Goal: Task Accomplishment & Management: Use online tool/utility

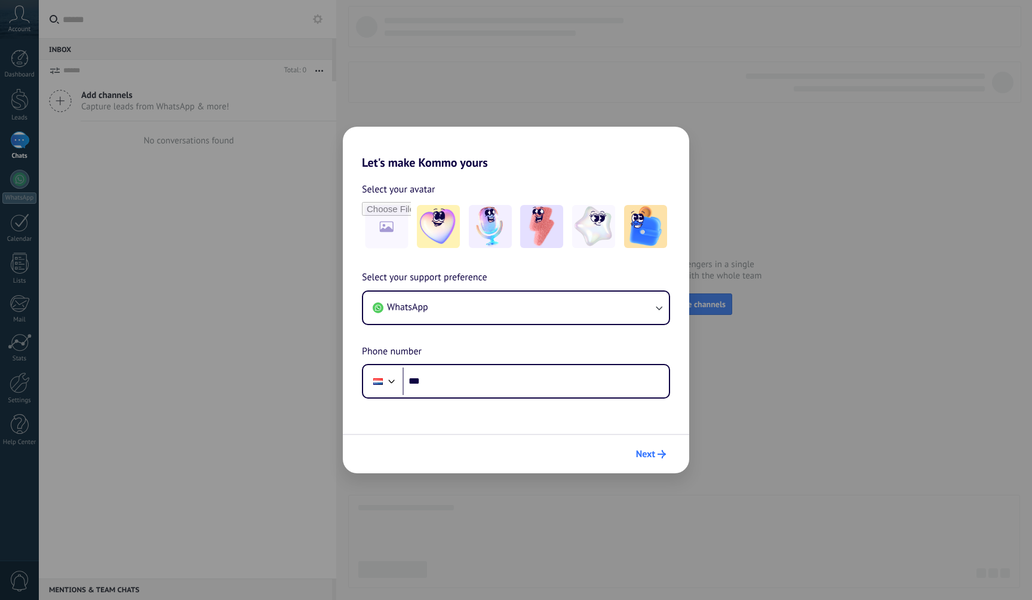
click at [649, 446] on button "Next" at bounding box center [651, 454] width 41 height 20
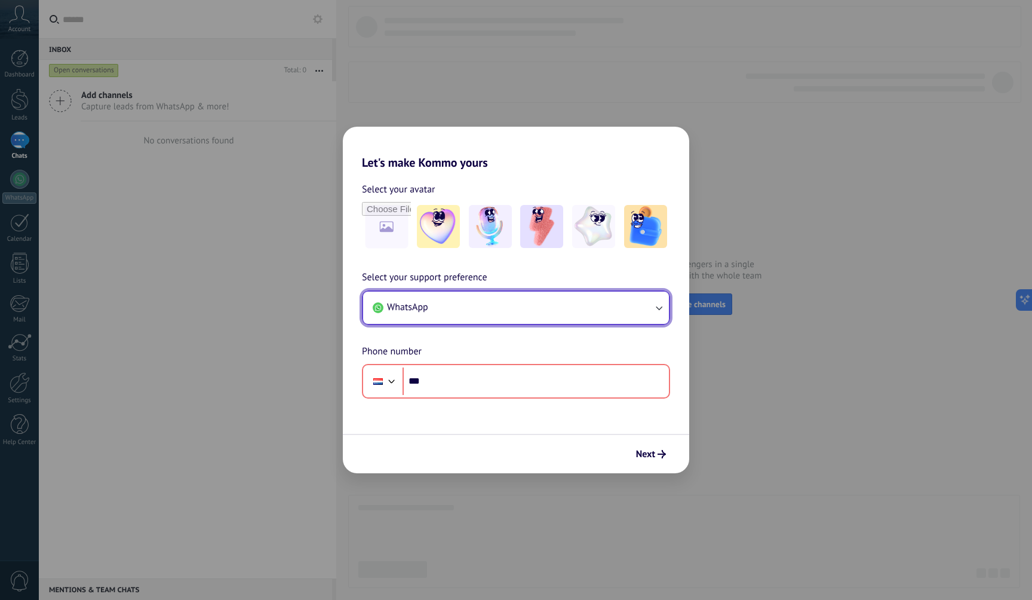
click at [464, 306] on button "WhatsApp" at bounding box center [516, 308] width 306 height 32
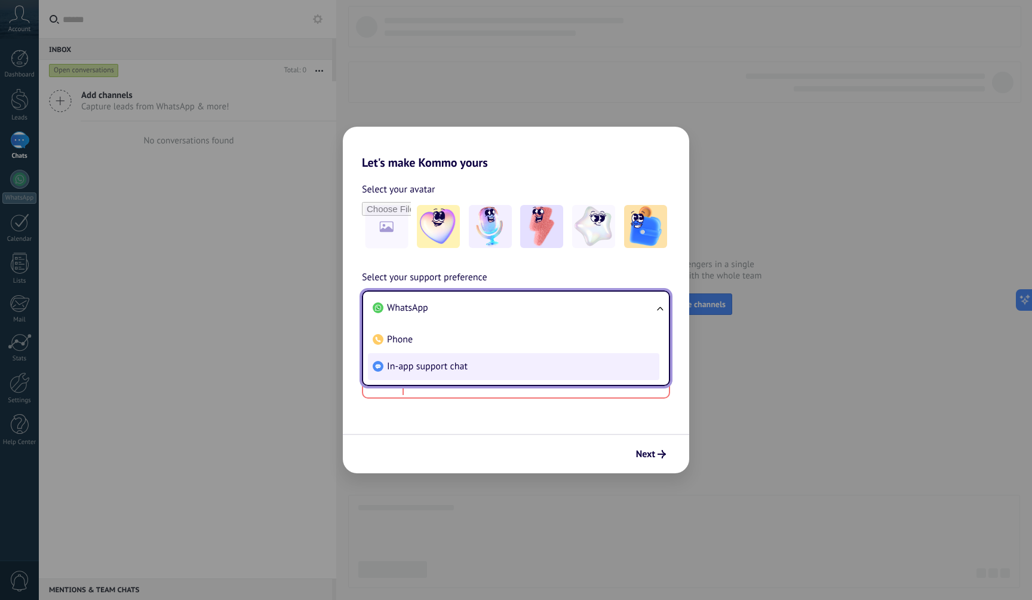
click at [445, 372] on li "In-app support chat" at bounding box center [514, 366] width 292 height 27
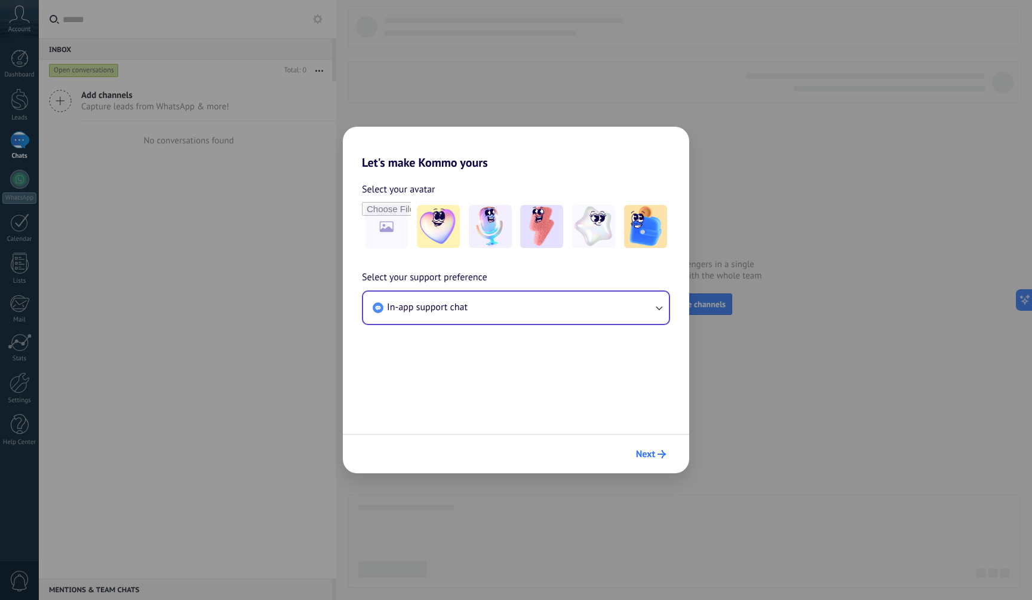
click at [663, 462] on button "Next" at bounding box center [651, 454] width 41 height 20
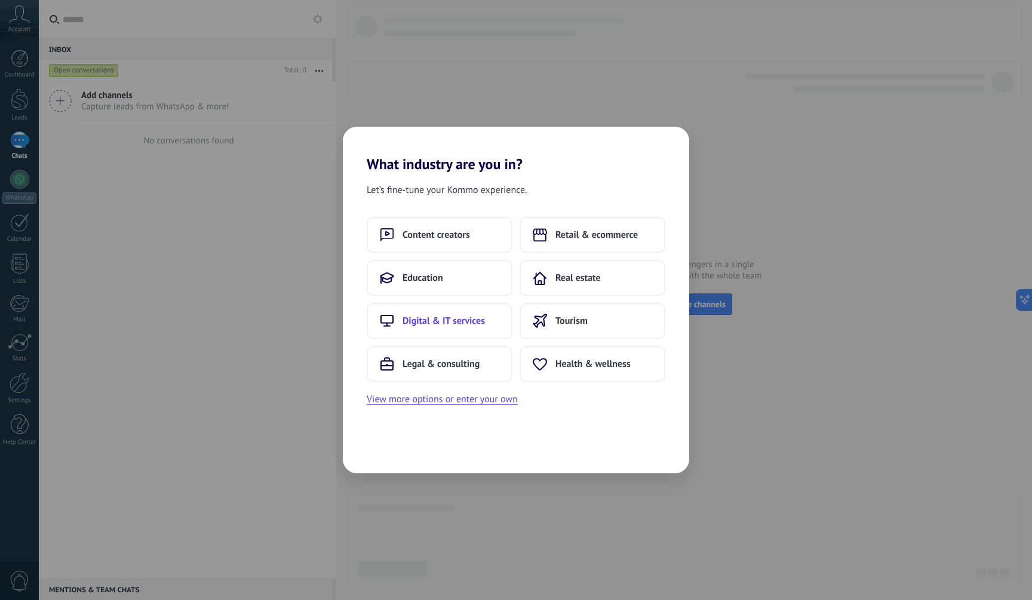
click at [467, 319] on span "Digital & IT services" at bounding box center [444, 321] width 82 height 12
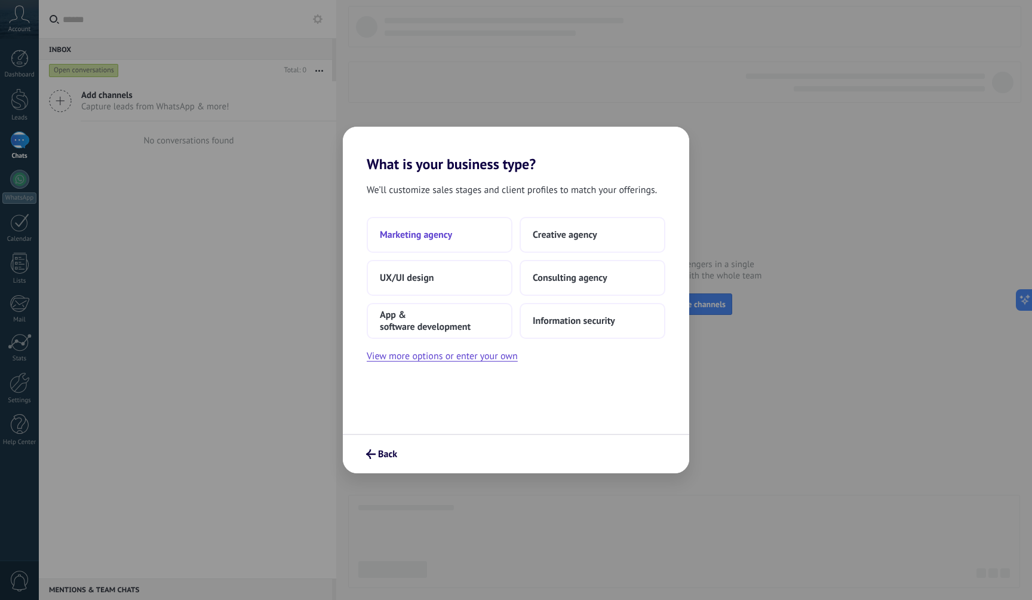
click at [430, 224] on button "Marketing agency" at bounding box center [440, 235] width 146 height 36
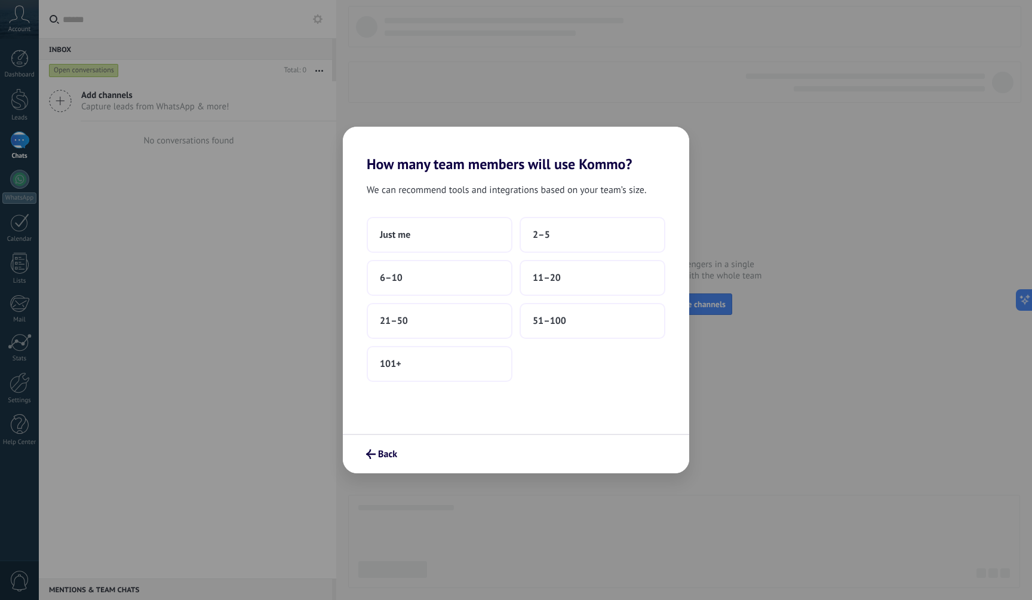
click at [430, 224] on button "Just me" at bounding box center [440, 235] width 146 height 36
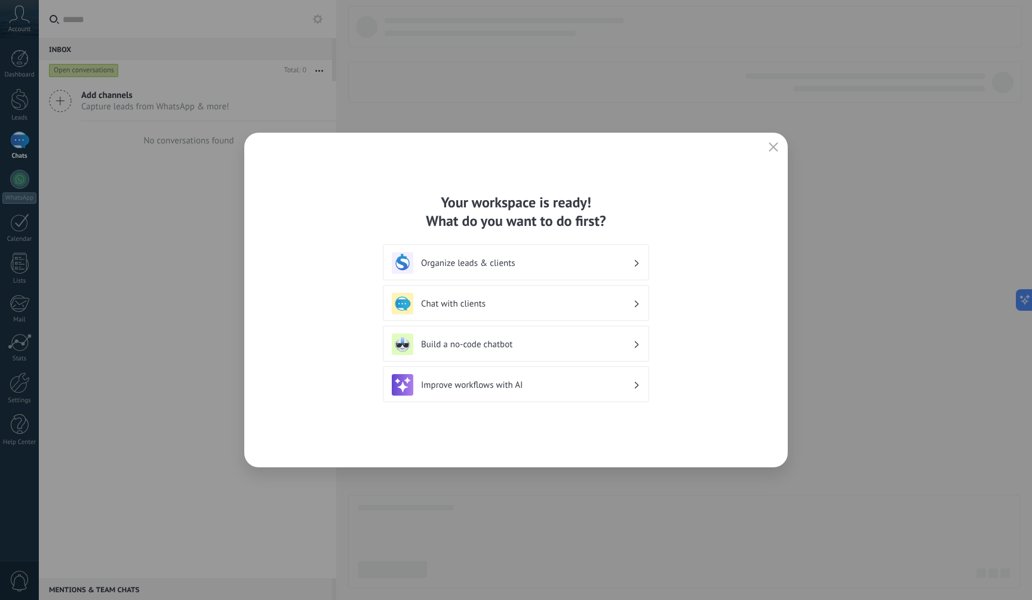
click at [12, 39] on div "Your workspace is ready! What do you want to do first? Organize leads & clients…" at bounding box center [516, 300] width 1032 height 600
click at [774, 146] on icon "button" at bounding box center [774, 147] width 10 height 10
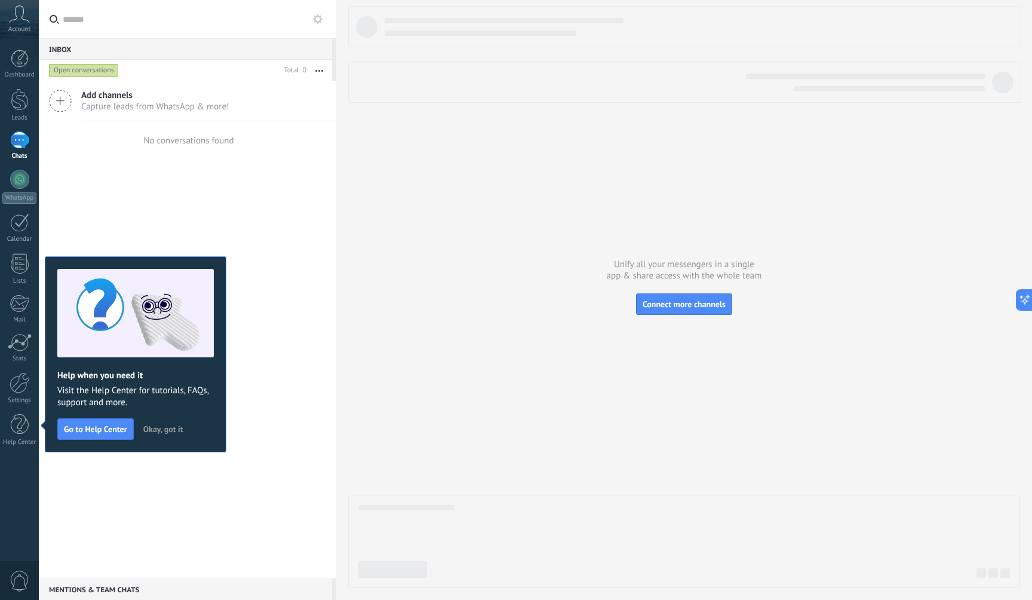
click at [29, 23] on div "Account" at bounding box center [19, 19] width 39 height 39
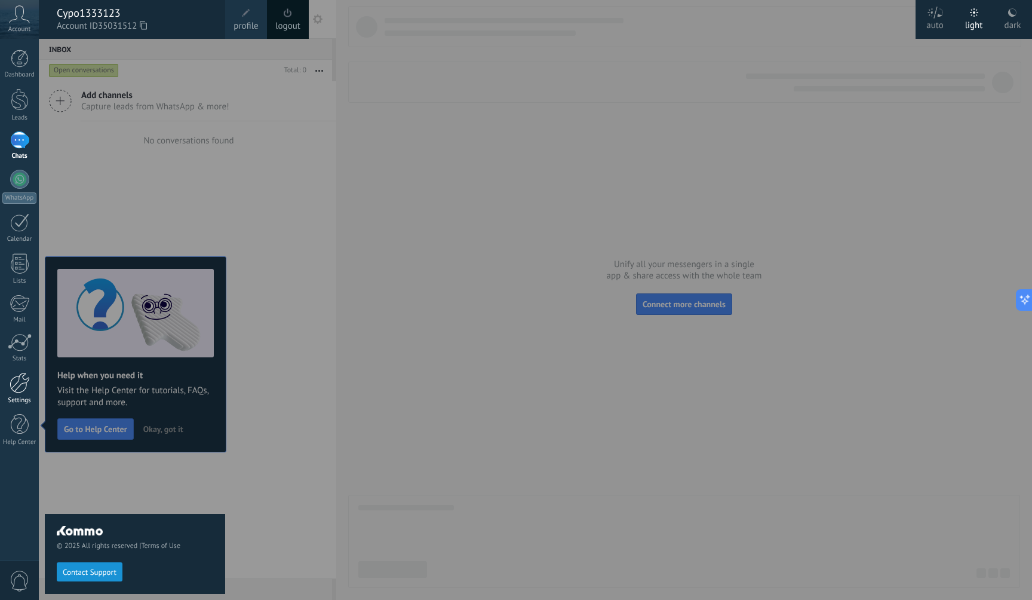
click at [20, 377] on div at bounding box center [20, 382] width 20 height 21
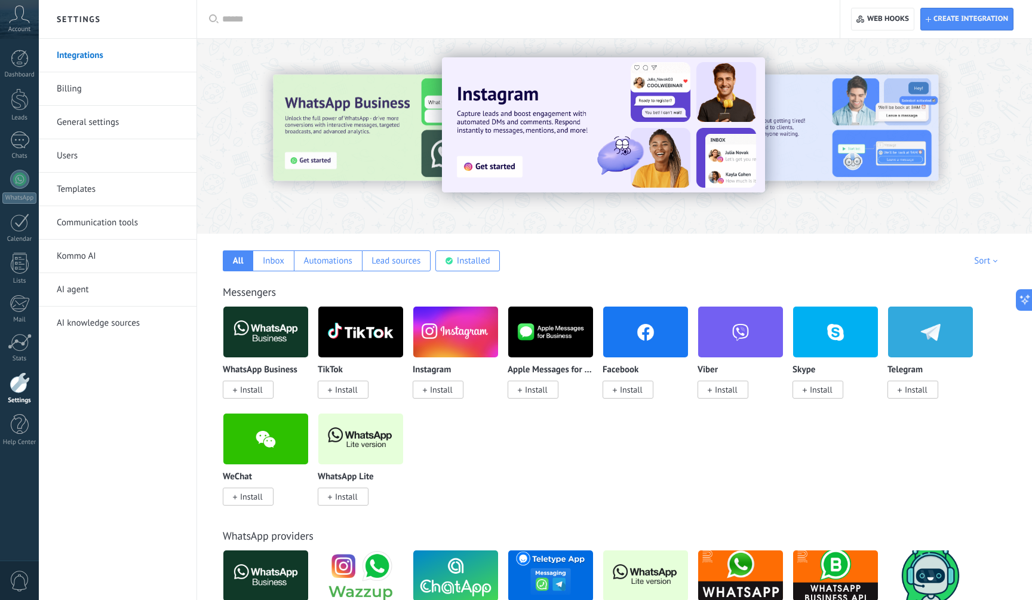
click at [78, 288] on link "AI agent" at bounding box center [121, 289] width 128 height 33
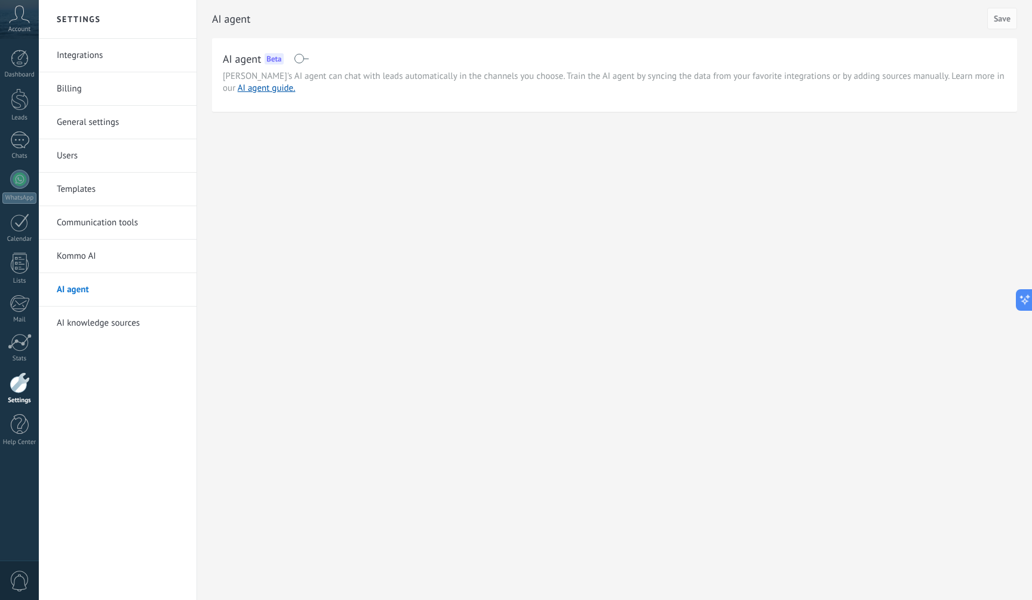
click at [296, 64] on div "AI agent Beta" at bounding box center [615, 58] width 784 height 19
click at [299, 59] on span at bounding box center [301, 59] width 15 height 10
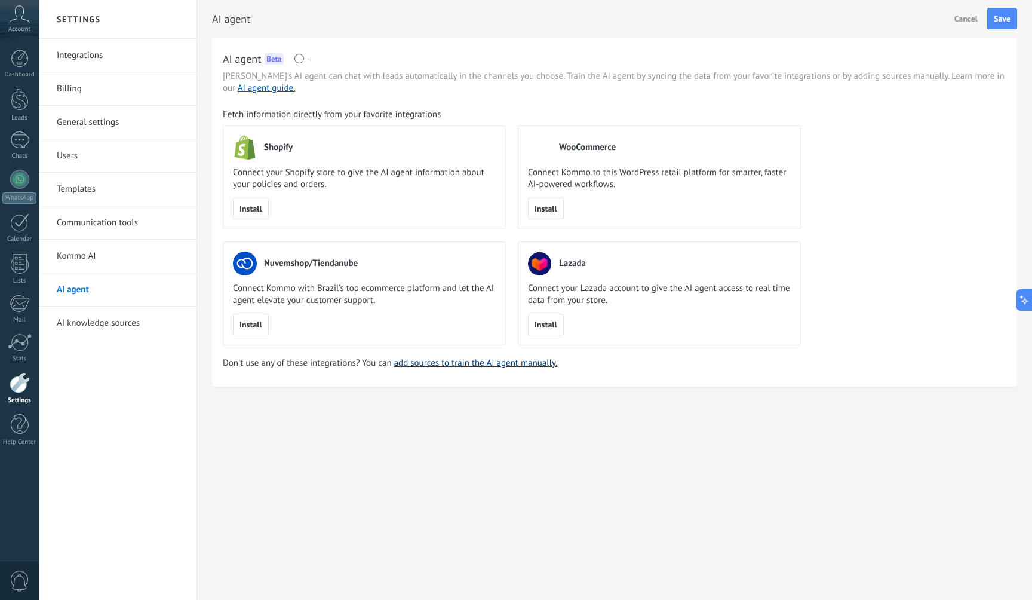
click at [439, 362] on link "add sources to train the AI agent manually." at bounding box center [476, 362] width 164 height 11
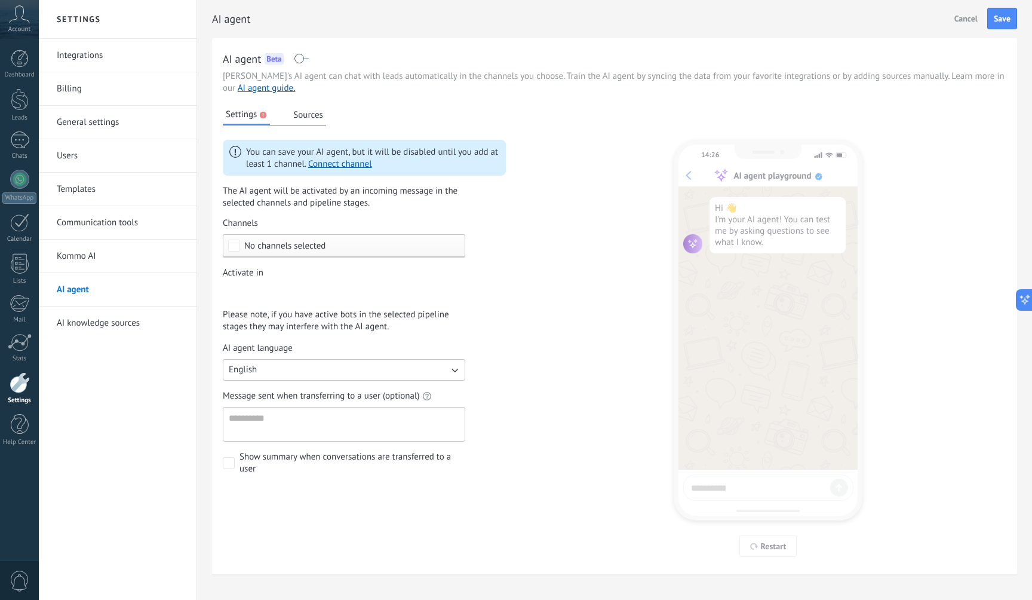
click at [301, 115] on button "Sources" at bounding box center [308, 115] width 36 height 18
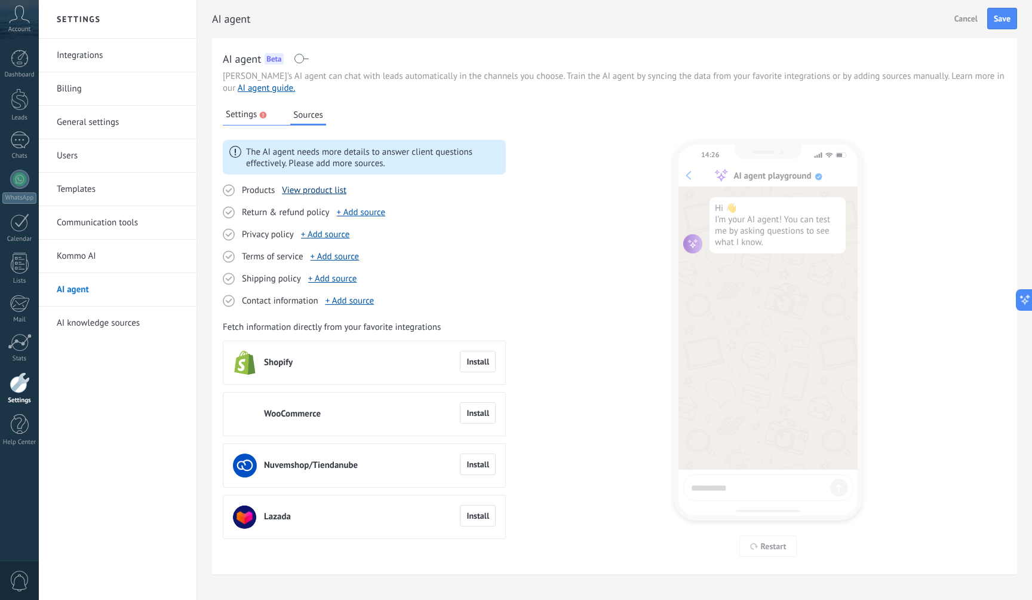
click at [310, 192] on link "View product list" at bounding box center [314, 190] width 65 height 11
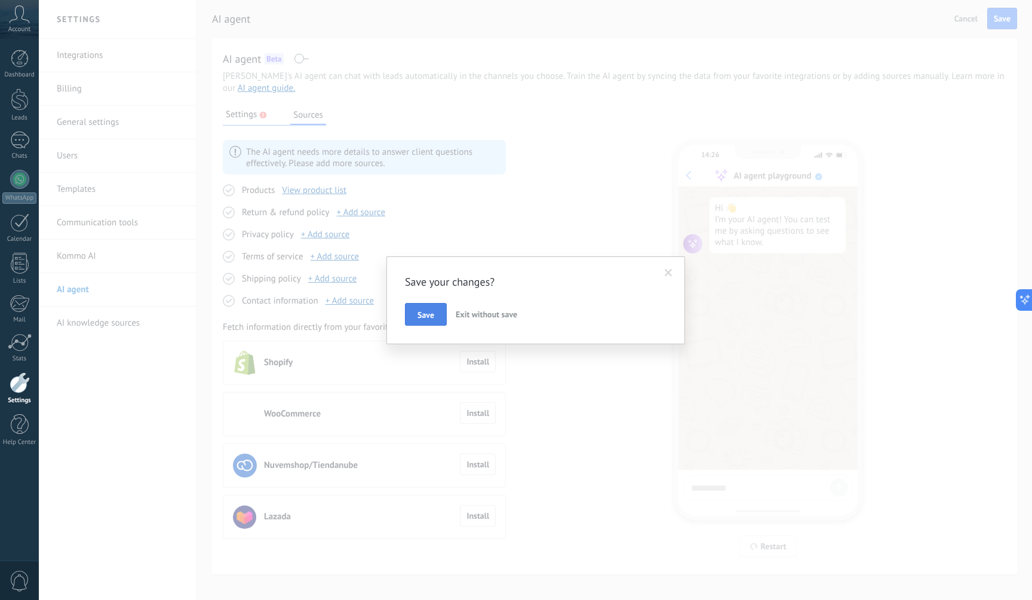
click at [422, 314] on span "Save" at bounding box center [426, 315] width 17 height 8
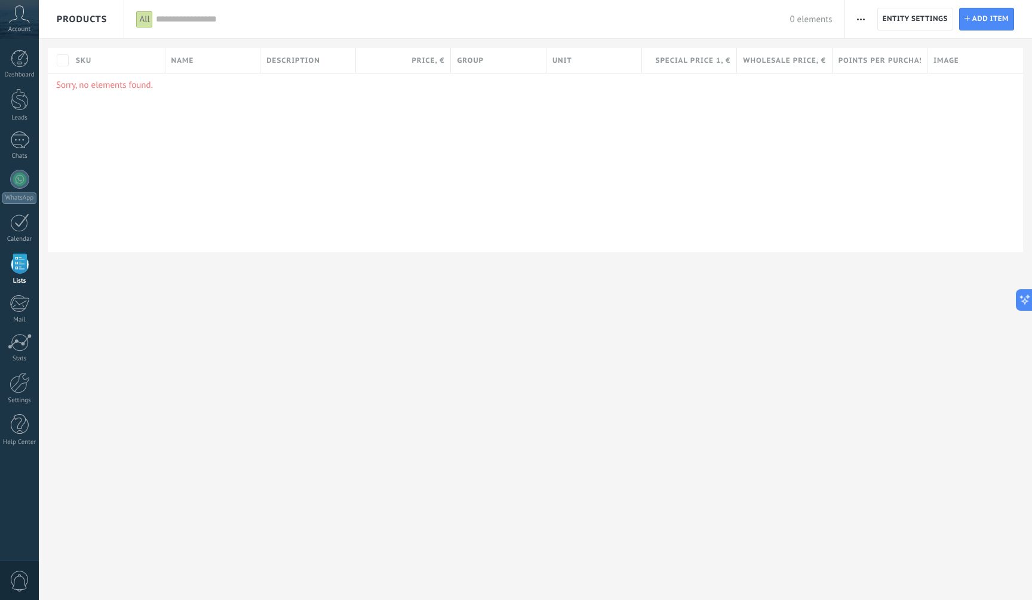
click at [27, 16] on icon at bounding box center [19, 14] width 21 height 18
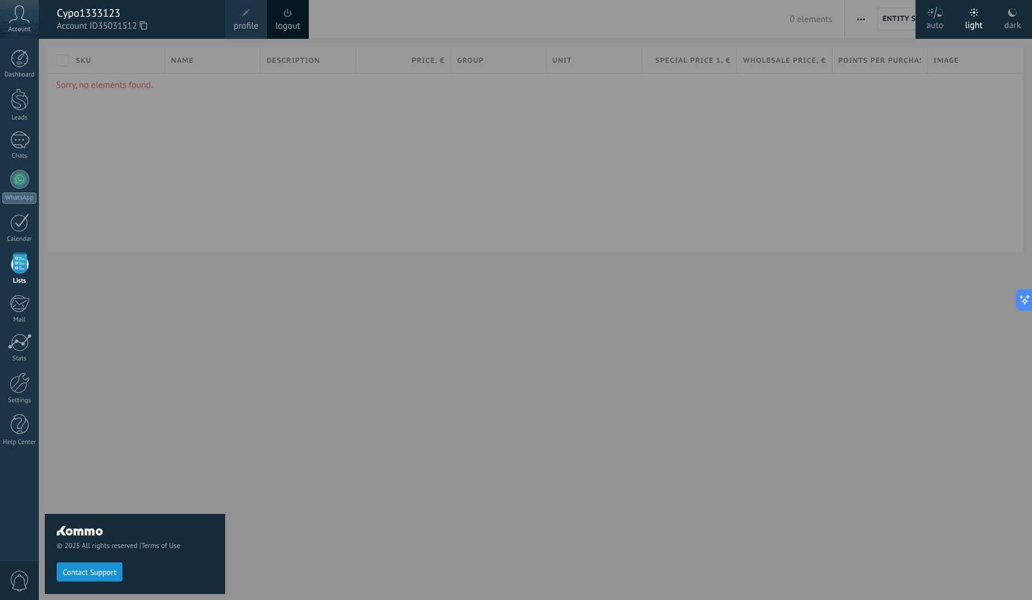
click at [89, 79] on div "© 2025 All rights reserved | Terms of Use Contact Support" at bounding box center [135, 319] width 180 height 561
click at [284, 78] on div at bounding box center [555, 300] width 1032 height 600
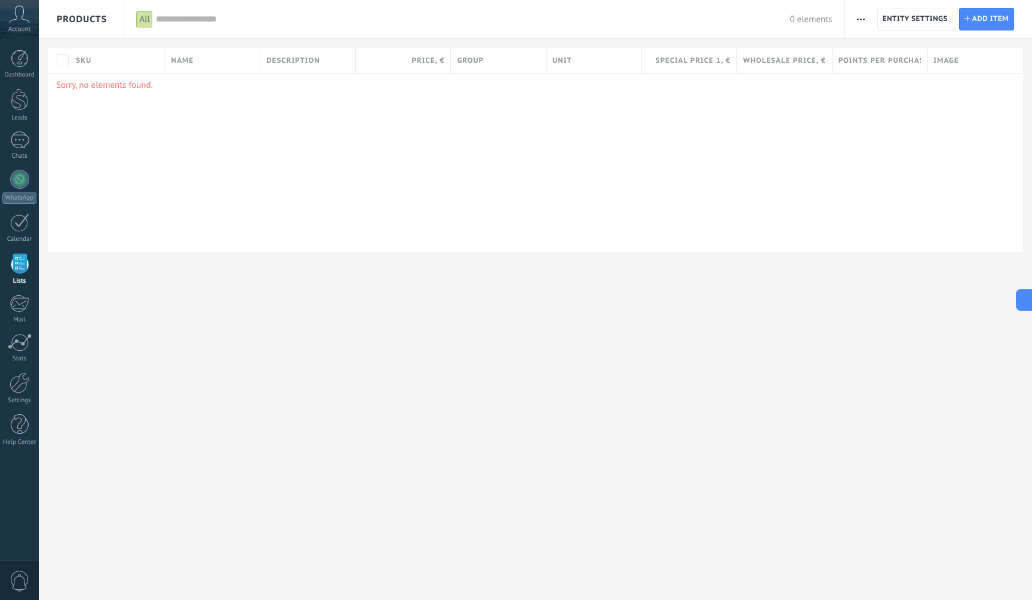
click at [77, 25] on span "Products" at bounding box center [82, 19] width 50 height 38
click at [78, 8] on span "Products" at bounding box center [82, 19] width 50 height 38
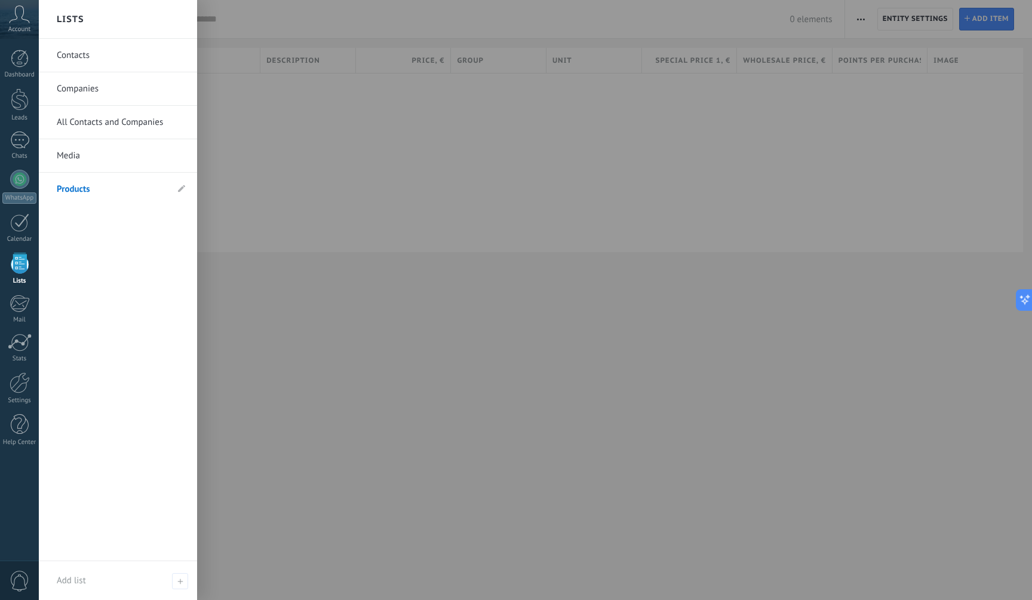
click at [75, 20] on h2 "Lists" at bounding box center [70, 20] width 27 height 38
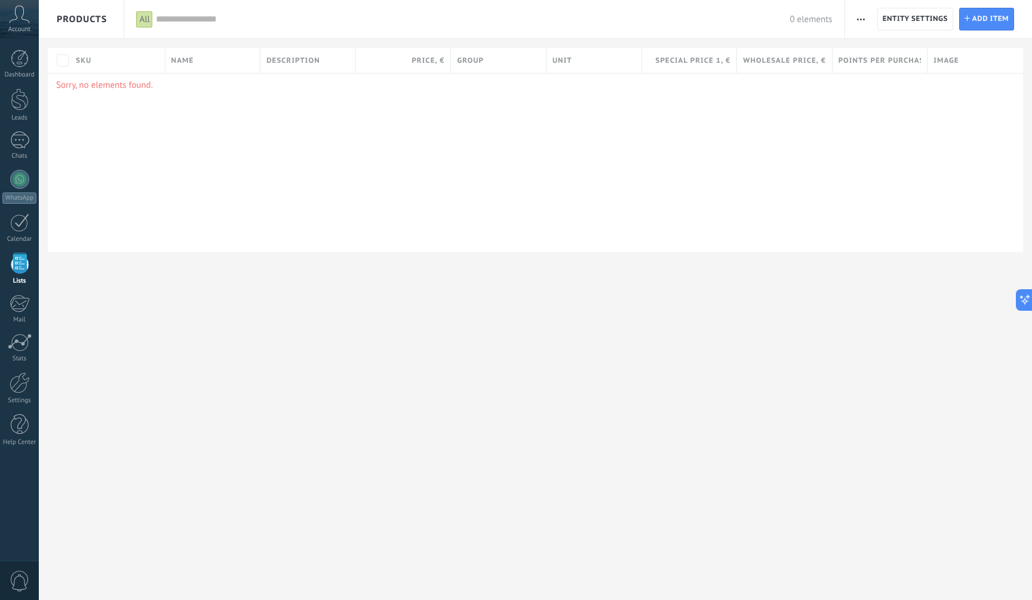
click at [75, 20] on span "Products" at bounding box center [82, 19] width 50 height 38
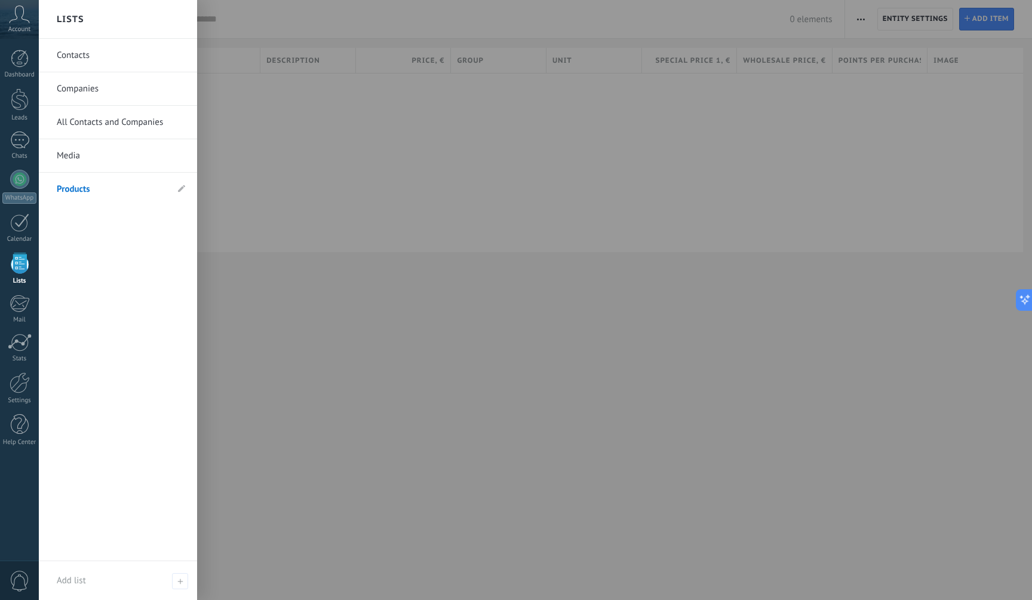
click at [397, 211] on div at bounding box center [555, 300] width 1032 height 600
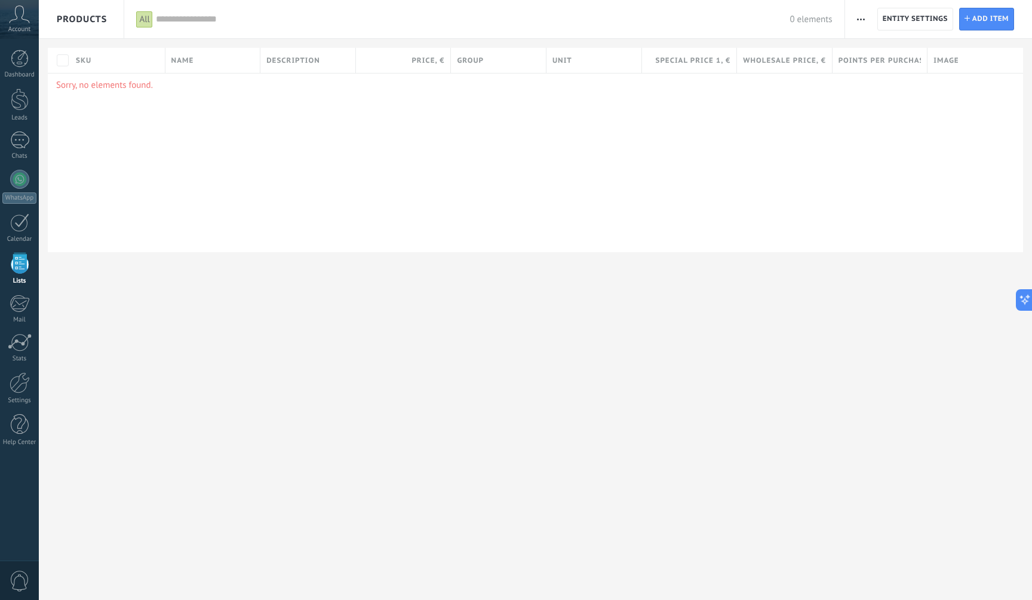
click at [19, 23] on div "Account" at bounding box center [19, 19] width 39 height 39
